Goal: Transaction & Acquisition: Book appointment/travel/reservation

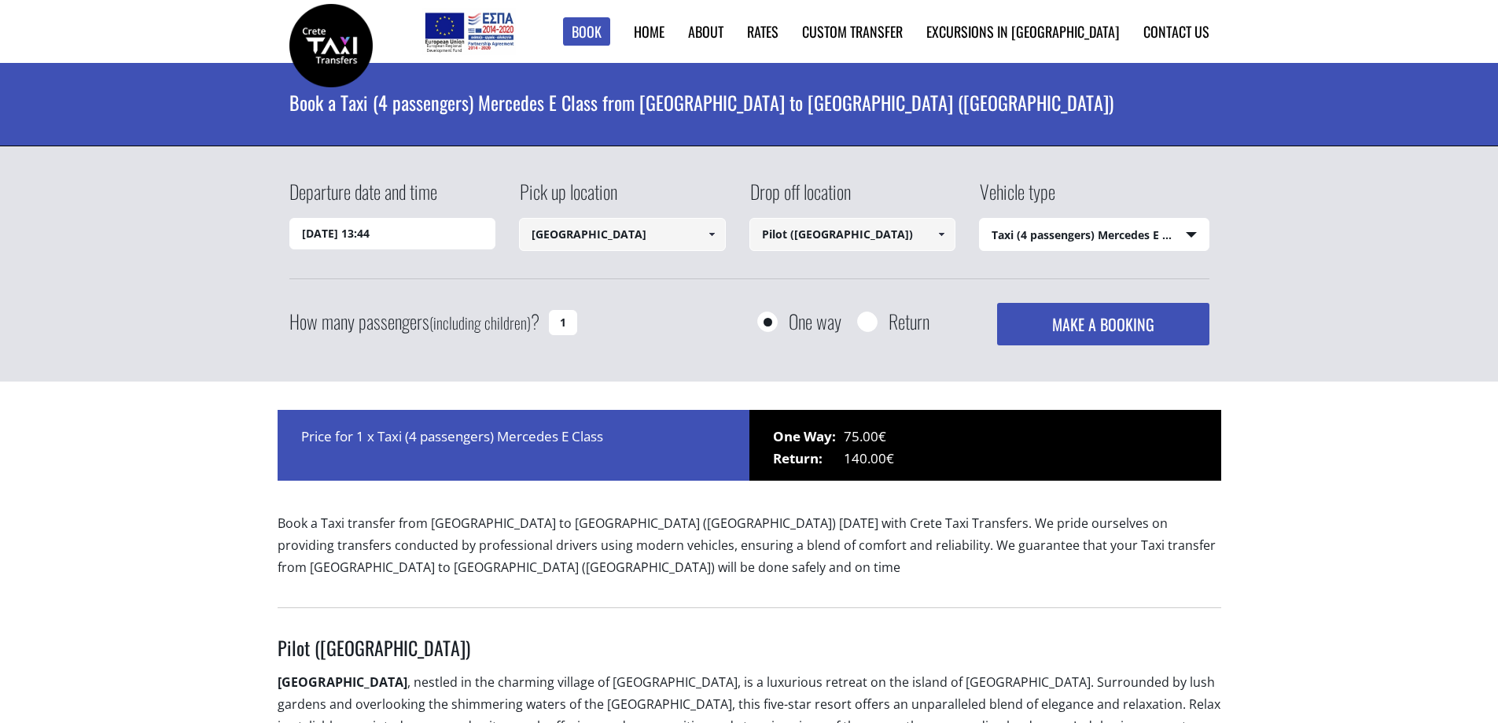
select select "540"
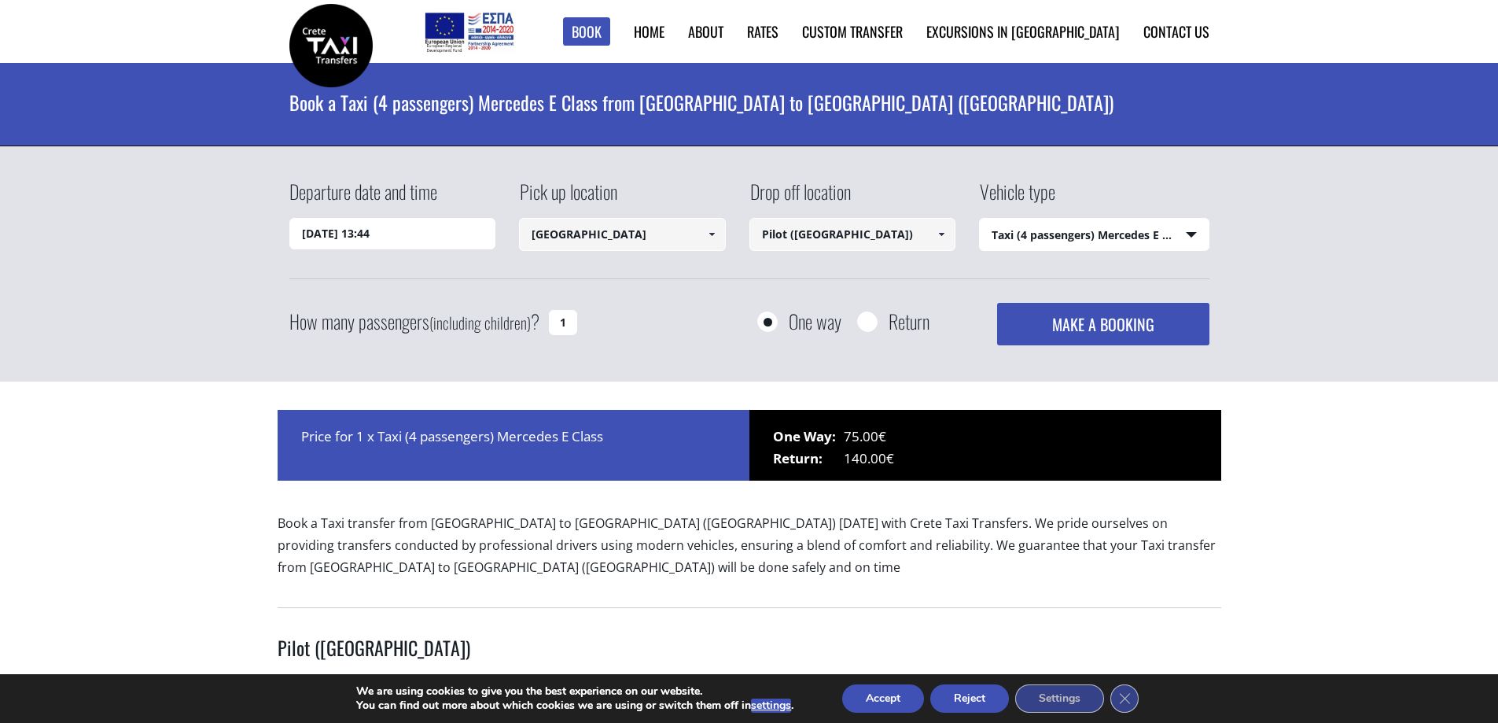
click at [939, 239] on span at bounding box center [941, 234] width 13 height 13
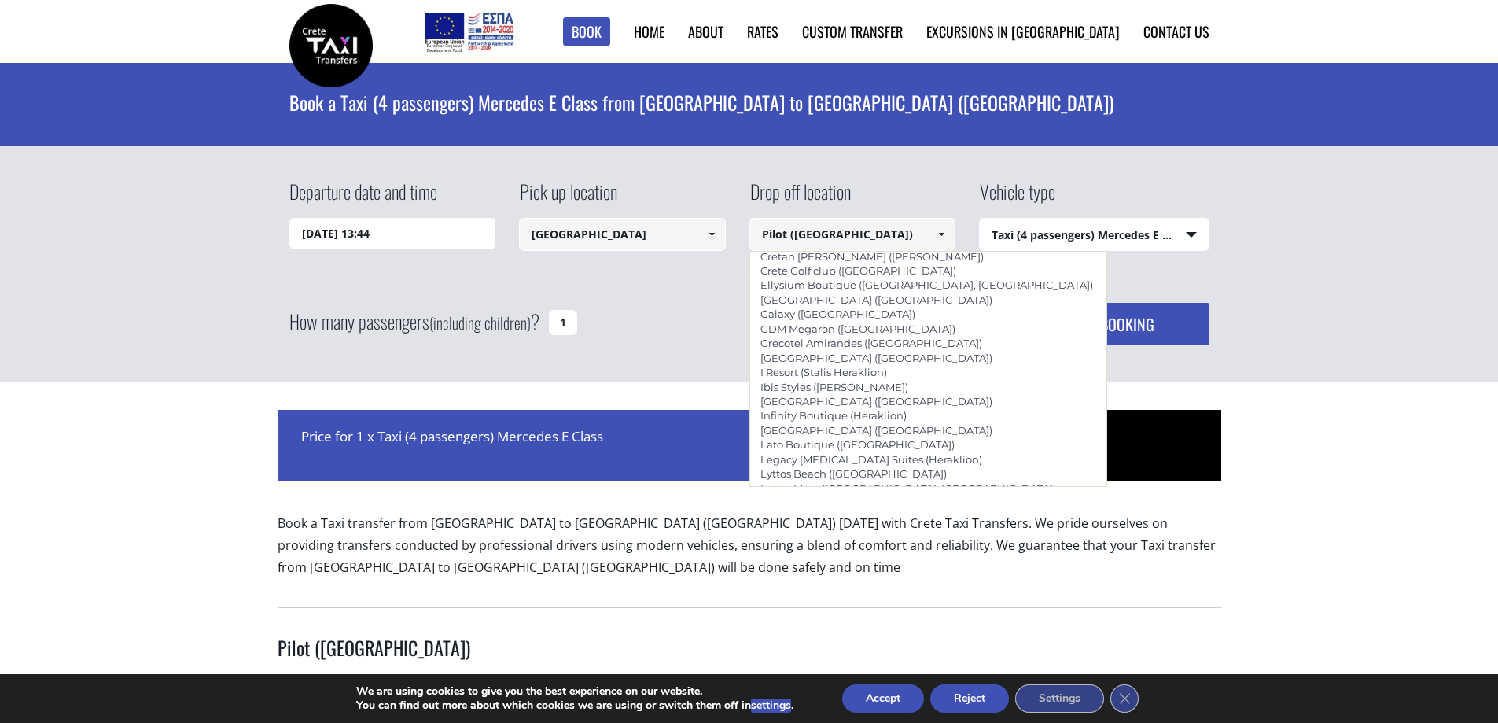
scroll to position [1696, 0]
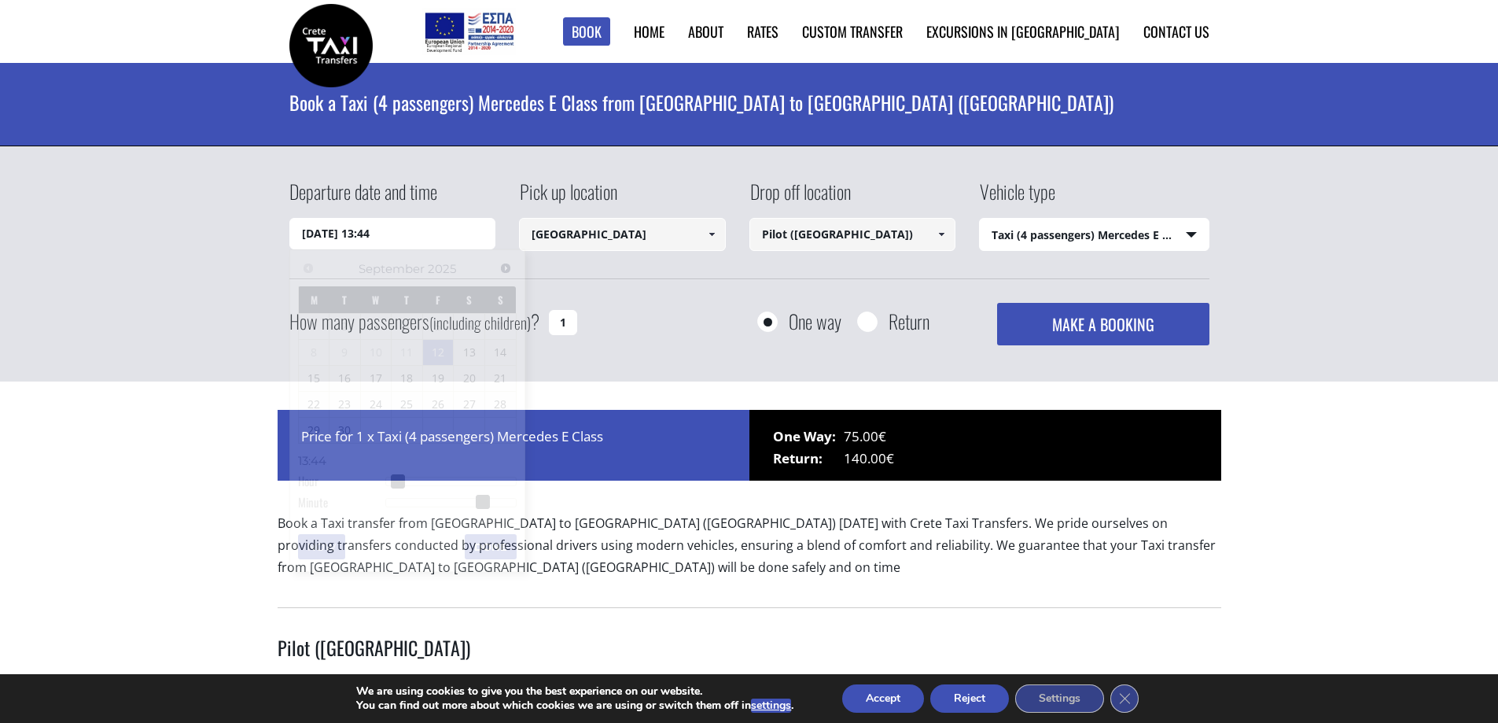
click at [338, 235] on input "[DATE] 13:44" at bounding box center [392, 233] width 207 height 31
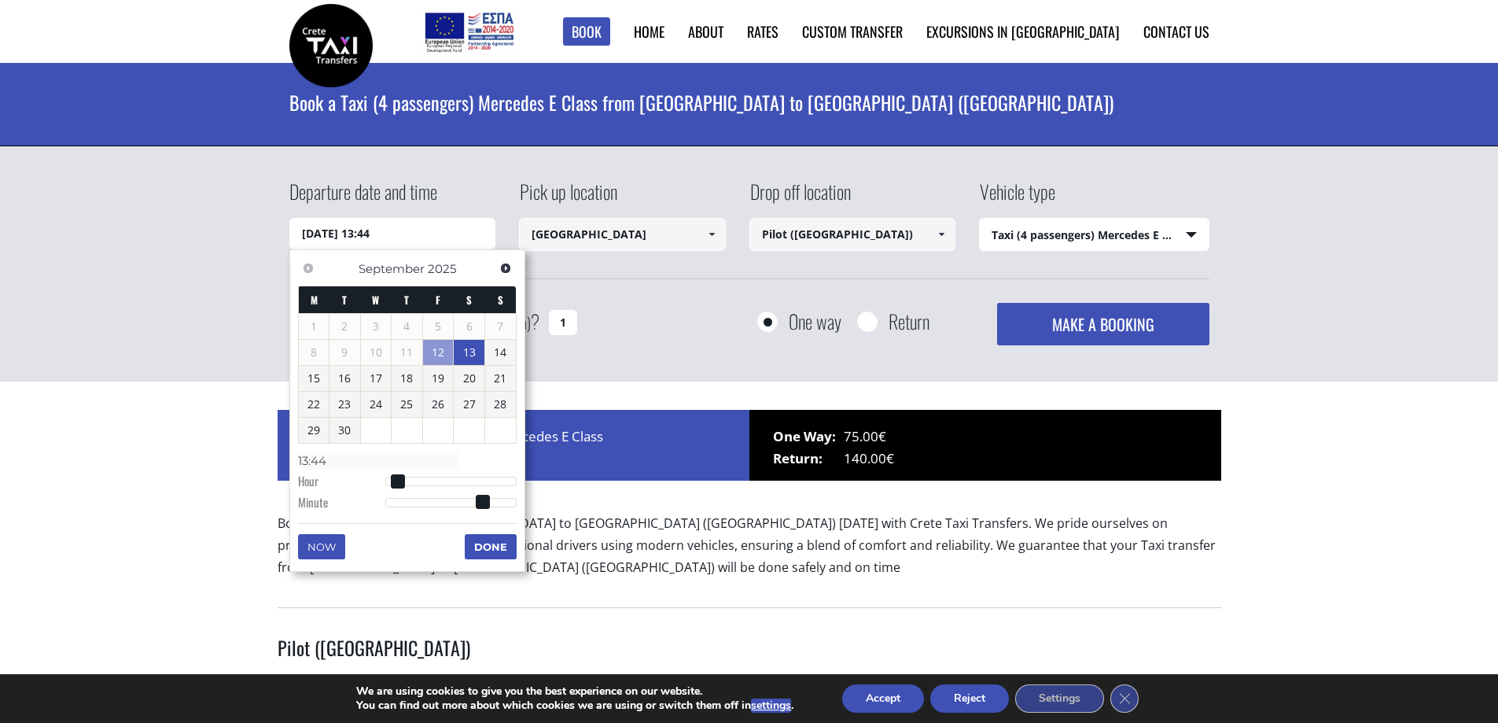
click at [469, 344] on link "13" at bounding box center [469, 352] width 31 height 25
drag, startPoint x: 396, startPoint y: 233, endPoint x: 367, endPoint y: 231, distance: 29.9
click at [367, 231] on input "[DATE] 00:00" at bounding box center [392, 233] width 207 height 31
click at [365, 233] on input "[DATE] 00:00" at bounding box center [392, 233] width 207 height 31
click at [374, 231] on input "[DATE] 00:00" at bounding box center [392, 233] width 207 height 31
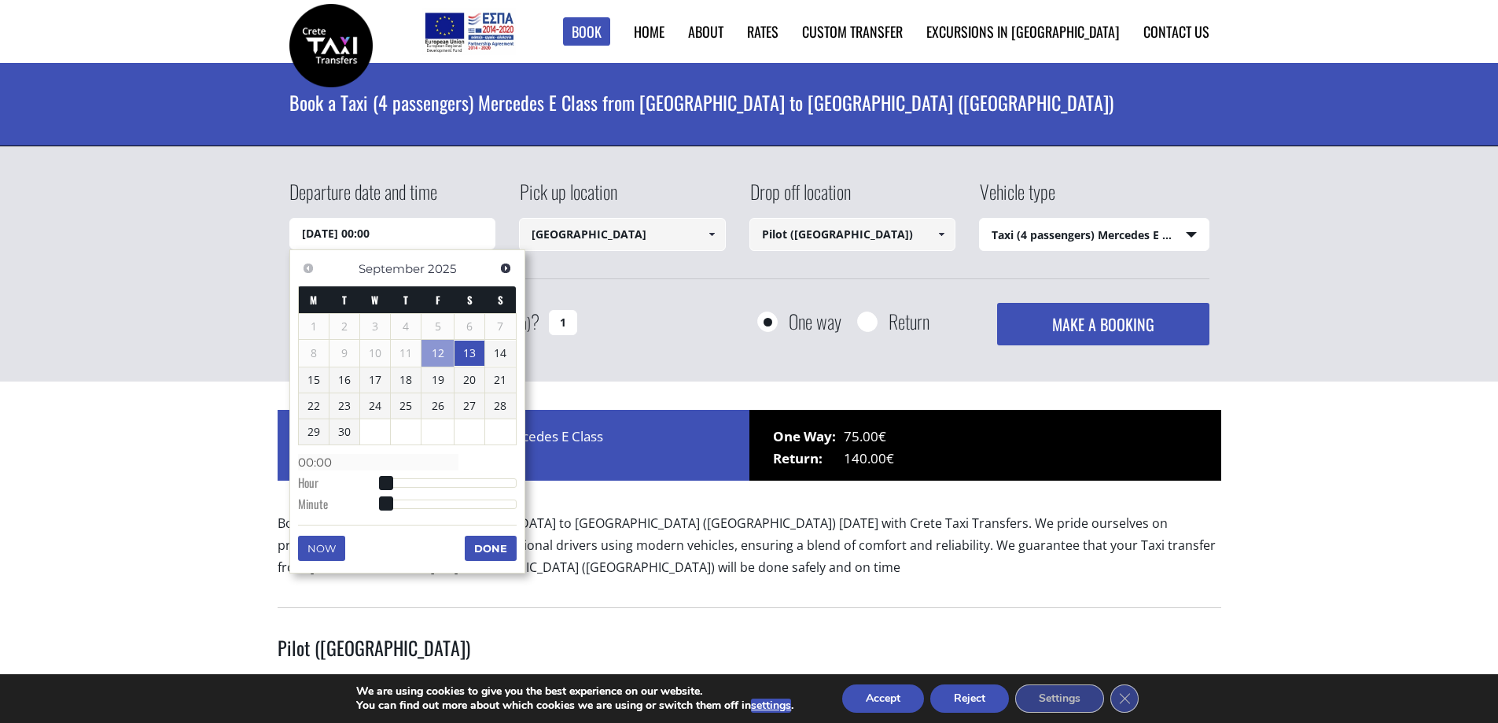
click at [381, 239] on input "[DATE] 00:00" at bounding box center [392, 233] width 207 height 31
click at [381, 234] on input "[DATE] 00:00" at bounding box center [392, 233] width 207 height 31
click at [403, 477] on dl "Time 00:00 Hour Minute Second Millisecond Microsecond Time Zone -1200 -1100 -10…" at bounding box center [407, 482] width 219 height 67
type input "[DATE] 04:00"
type input "04:00"
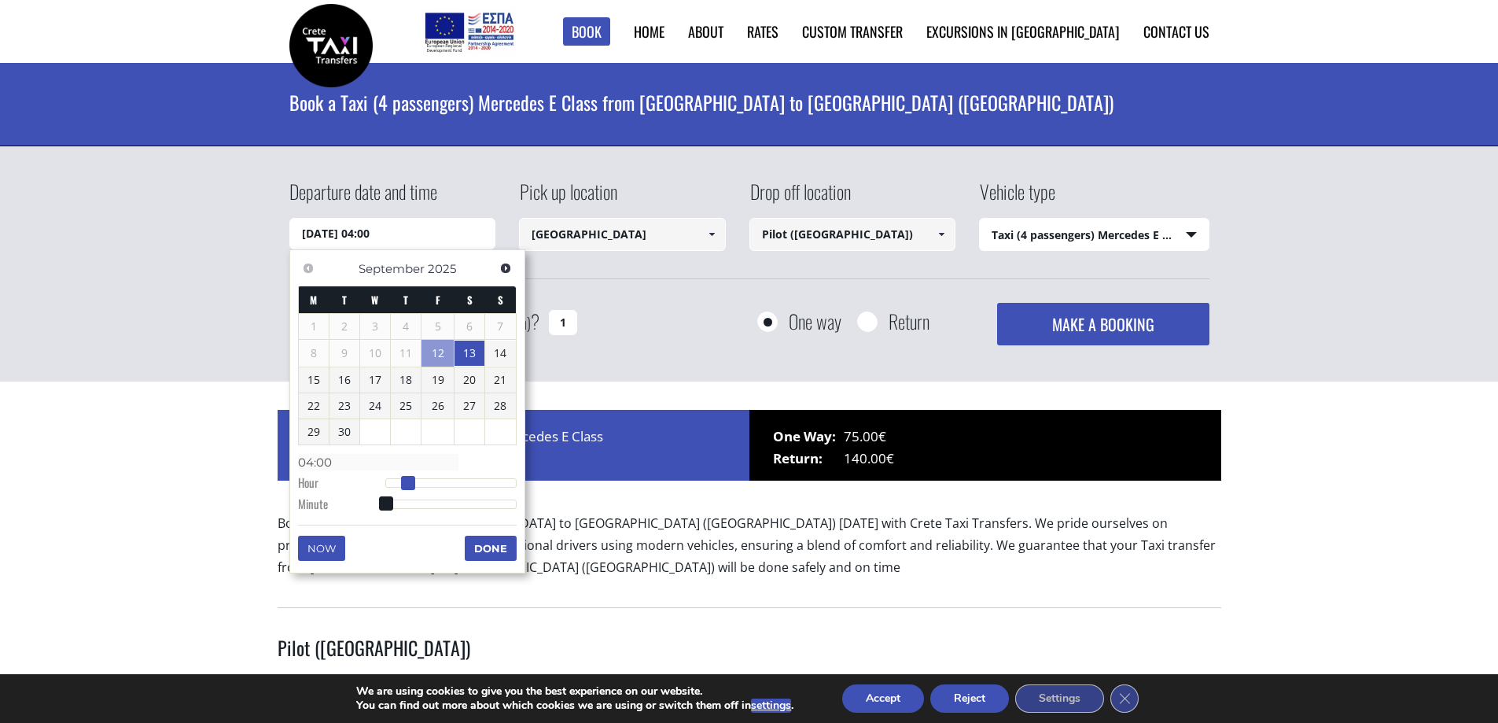
click at [407, 481] on div at bounding box center [450, 482] width 131 height 9
type input "[DATE] 09:00"
type input "09:00"
click at [437, 480] on div at bounding box center [450, 482] width 131 height 9
type input "[DATE] 15:00"
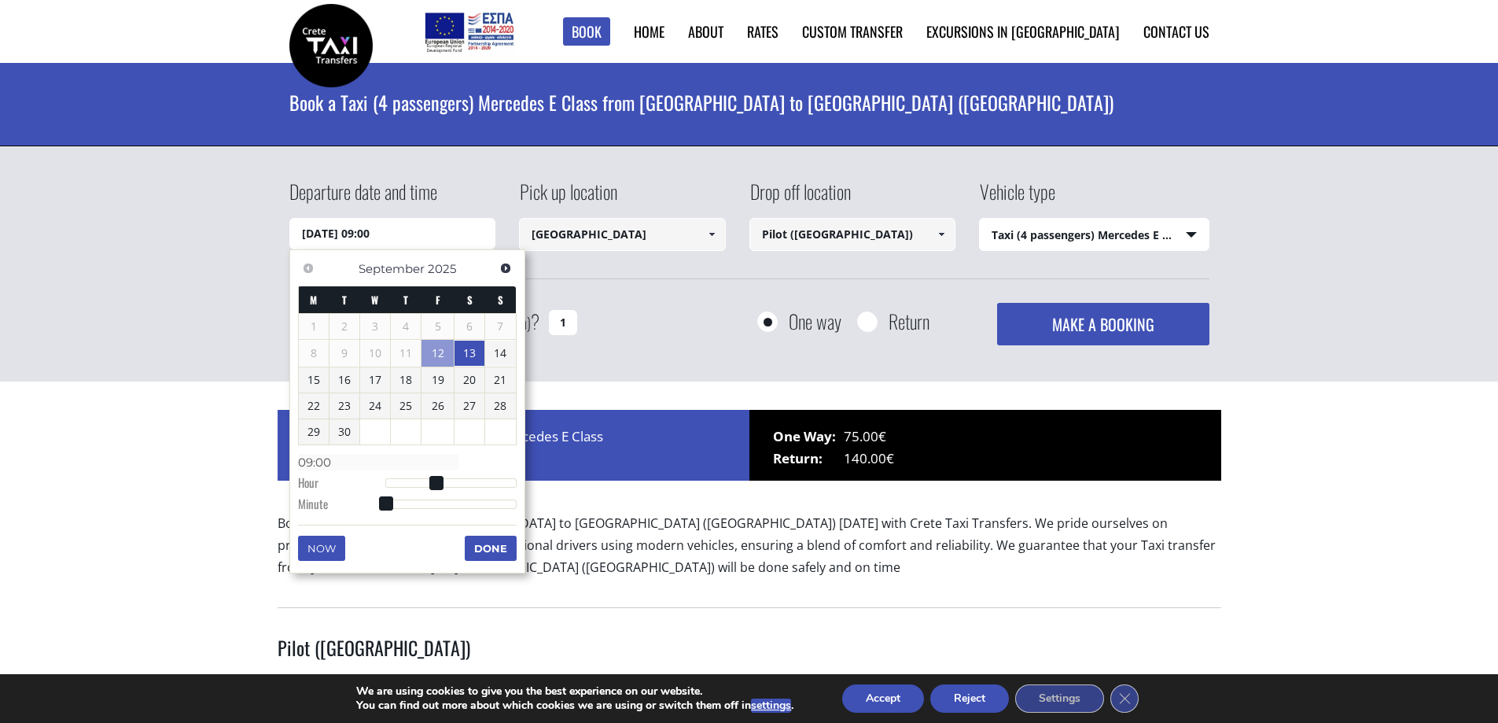
type input "15:00"
click at [473, 480] on div at bounding box center [450, 482] width 131 height 9
type input "[DATE] 19:00"
type input "19:00"
click at [496, 481] on div at bounding box center [450, 482] width 131 height 9
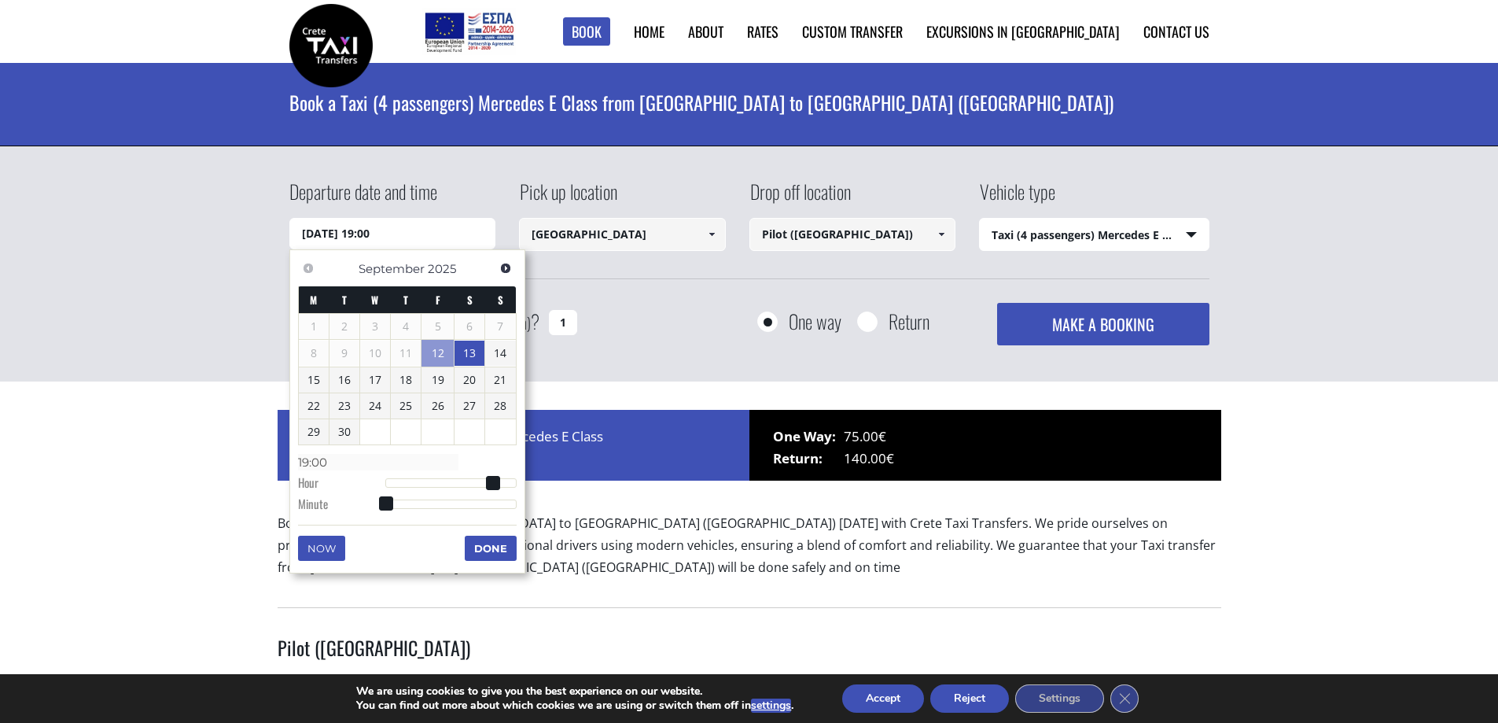
type input "[DATE] 17:00"
type input "17:00"
click at [484, 483] on div at bounding box center [450, 482] width 131 height 9
type input "[DATE] 18:00"
type input "18:00"
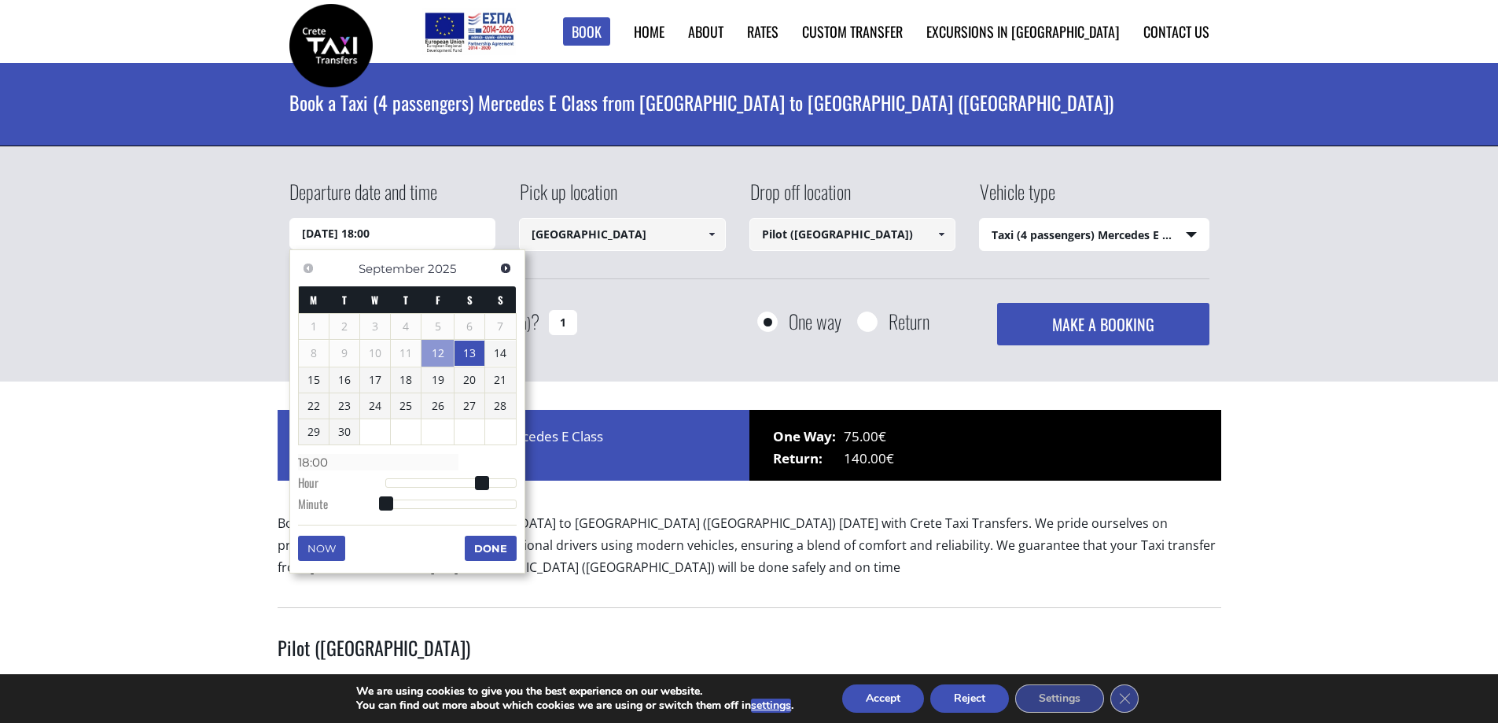
click at [489, 485] on div at bounding box center [450, 482] width 131 height 9
click at [496, 546] on button "Done" at bounding box center [491, 548] width 52 height 25
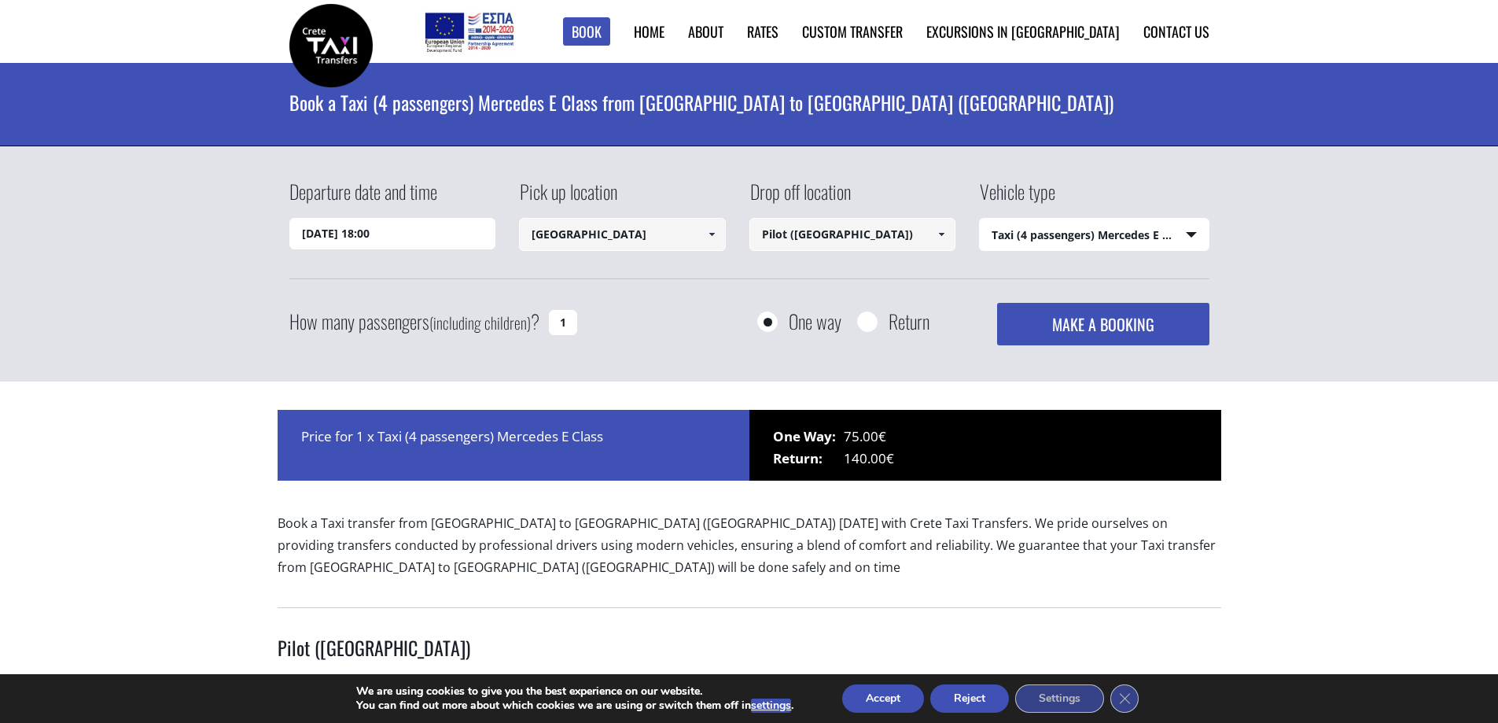
click at [1074, 333] on button "MAKE A BOOKING" at bounding box center [1103, 324] width 212 height 42
